Goal: Task Accomplishment & Management: Manage account settings

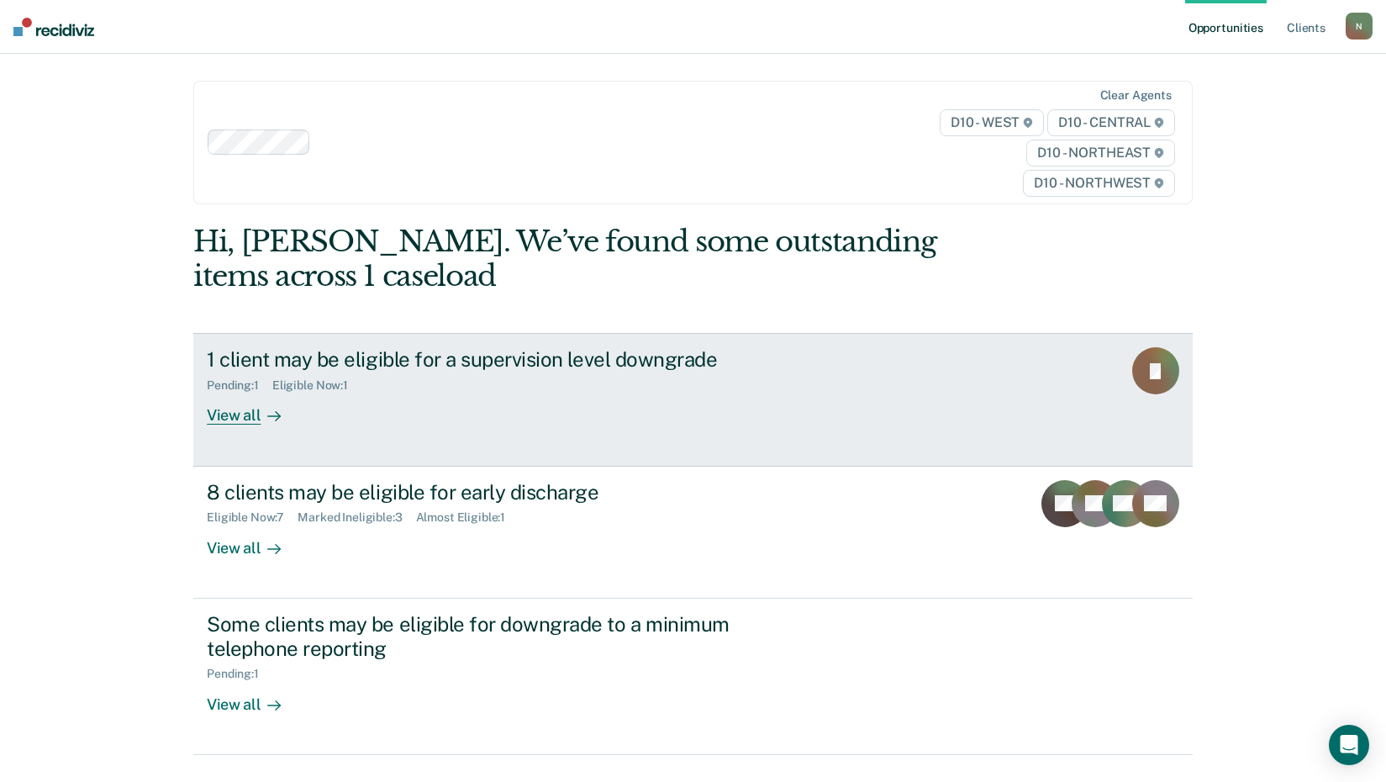
click at [357, 351] on div "1 client may be eligible for a supervision level downgrade" at bounding box center [502, 359] width 590 height 24
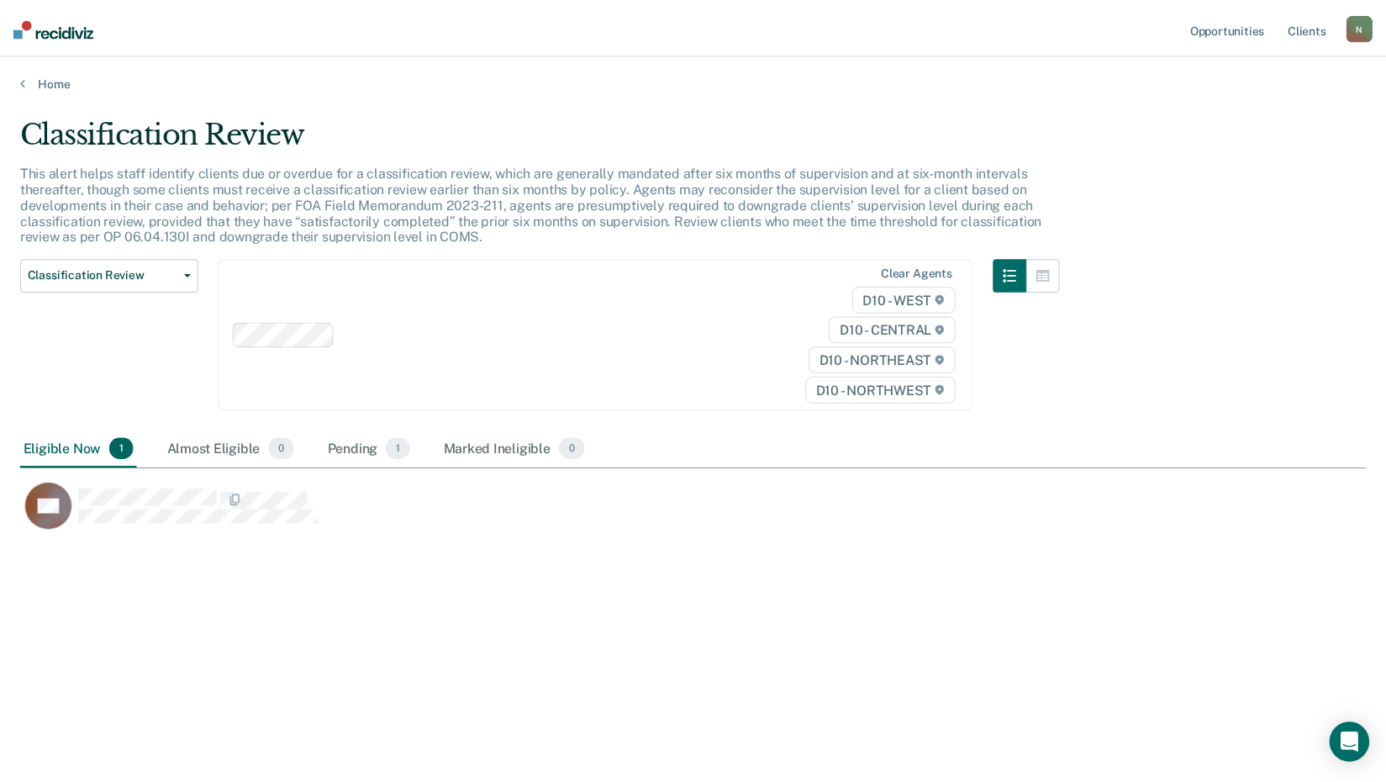
scroll to position [527, 1346]
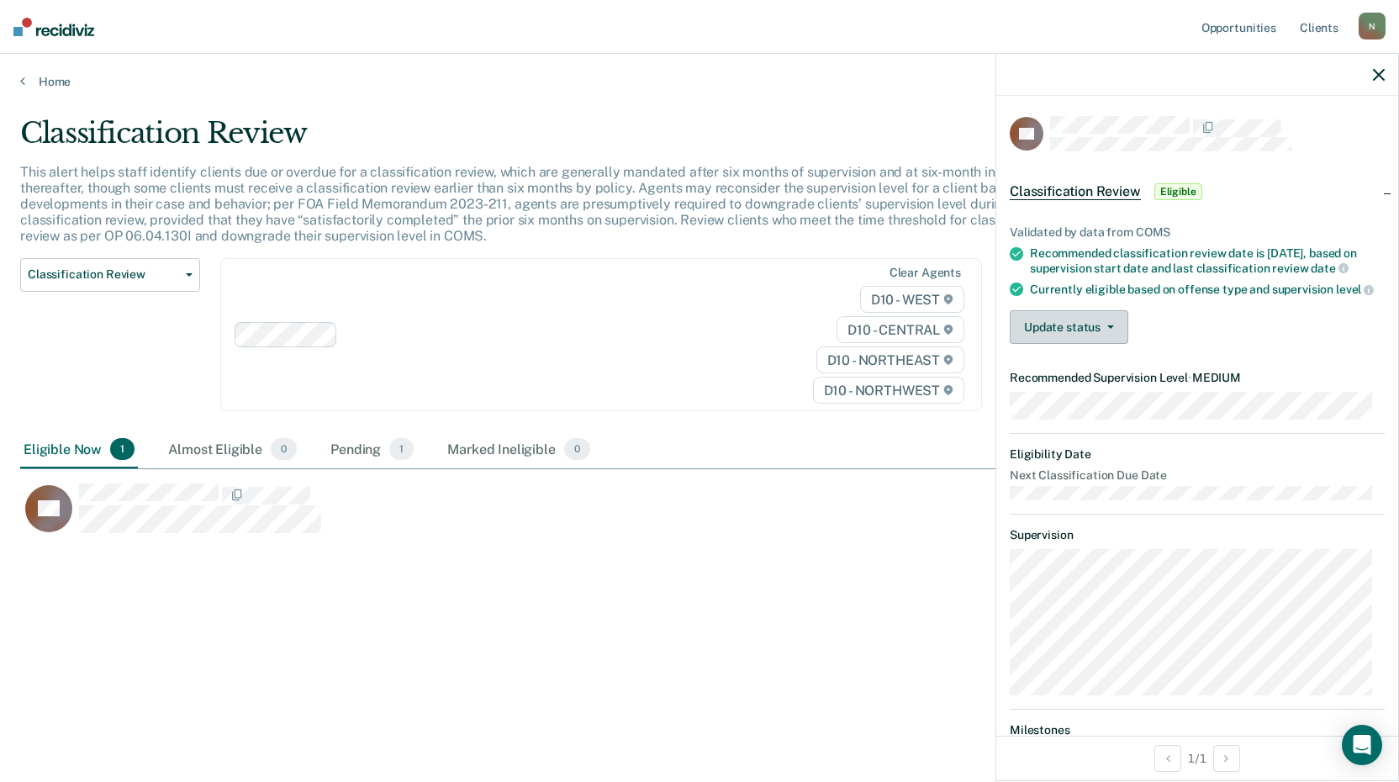
click at [1124, 340] on button "Update status" at bounding box center [1069, 327] width 119 height 34
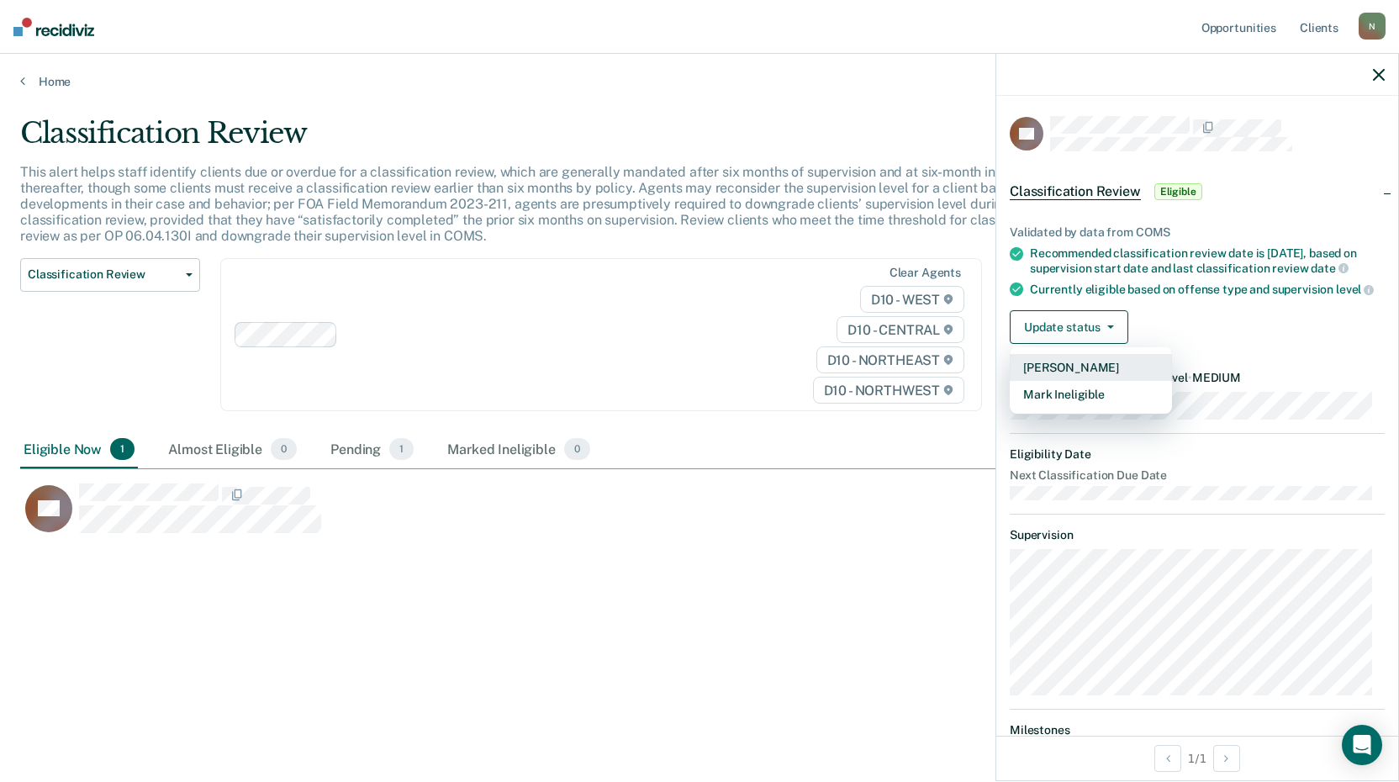
click at [1090, 375] on button "[PERSON_NAME]" at bounding box center [1091, 367] width 162 height 27
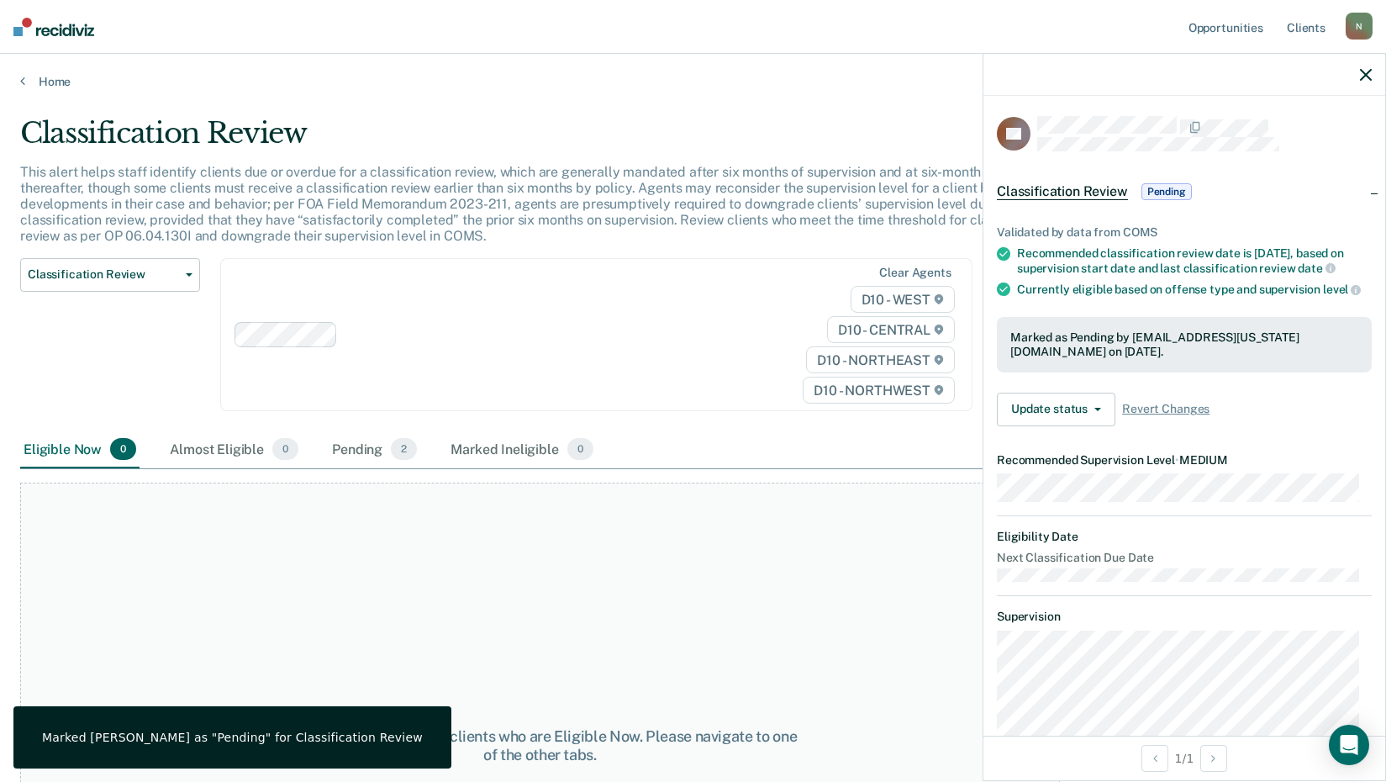
click at [297, 573] on div "At this time, there are no clients who are Eligible Now. Please navigate to one…" at bounding box center [540, 746] width 1040 height 526
click at [1368, 75] on icon "button" at bounding box center [1366, 75] width 12 height 12
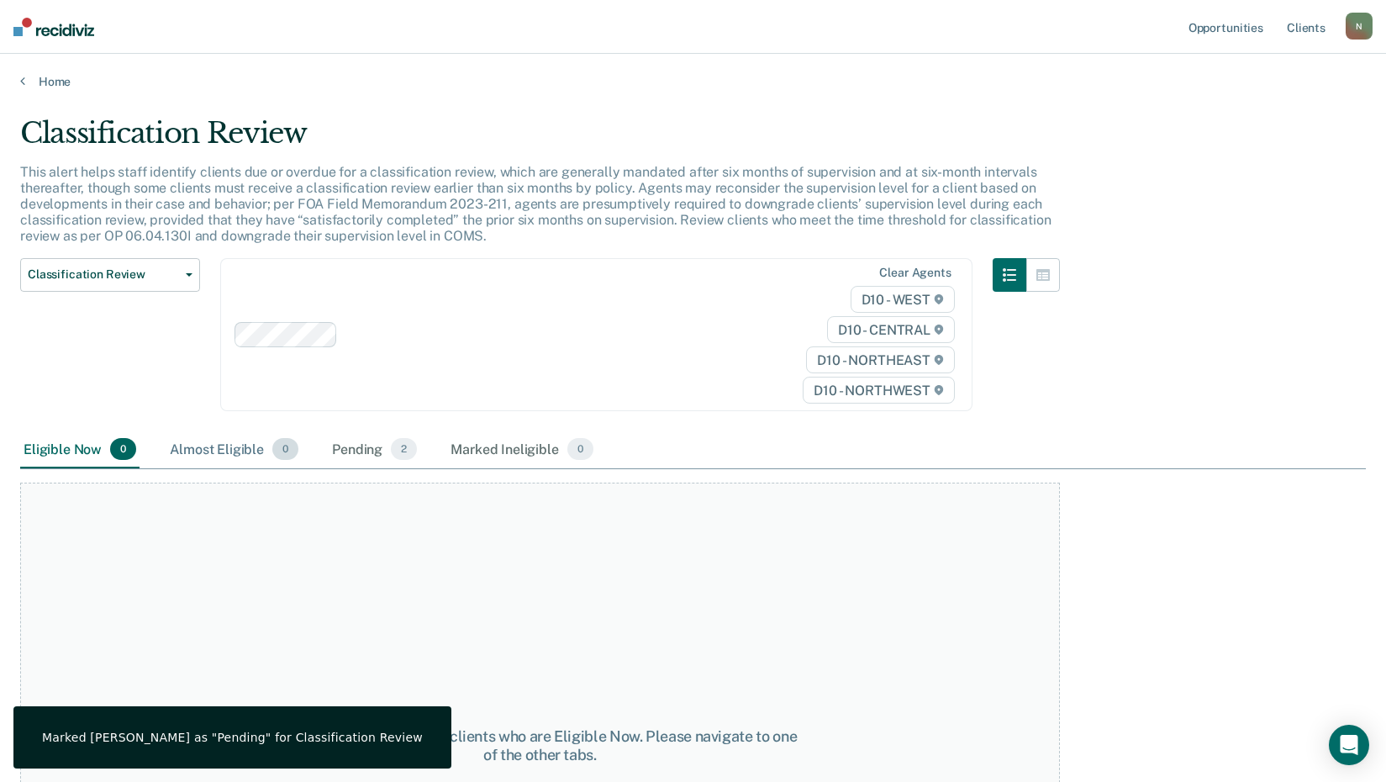
click at [227, 441] on div "Almost Eligible 0" at bounding box center [233, 449] width 135 height 37
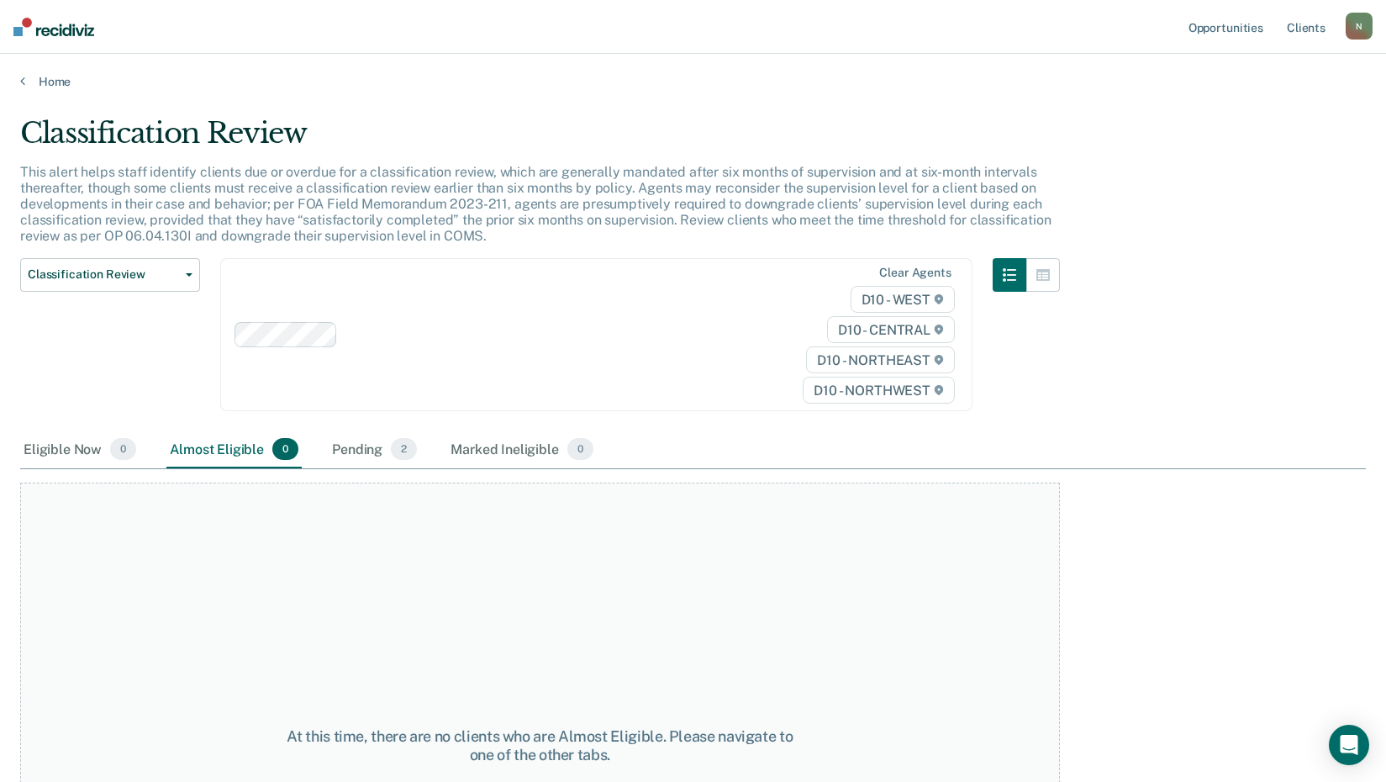
click at [1361, 27] on div "N" at bounding box center [1359, 26] width 27 height 27
click at [677, 87] on link "Home" at bounding box center [693, 81] width 1346 height 15
